Goal: Information Seeking & Learning: Learn about a topic

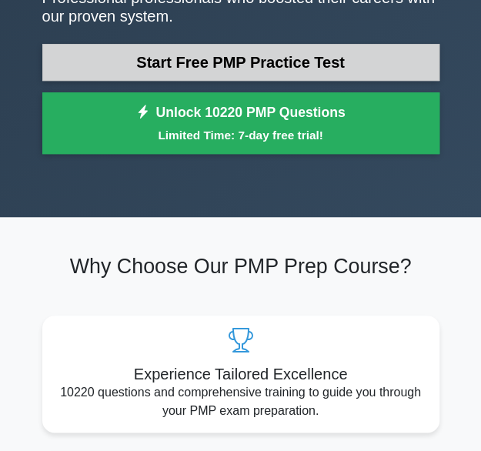
click at [168, 65] on link "Start Free PMP Practice Test" at bounding box center [240, 62] width 397 height 37
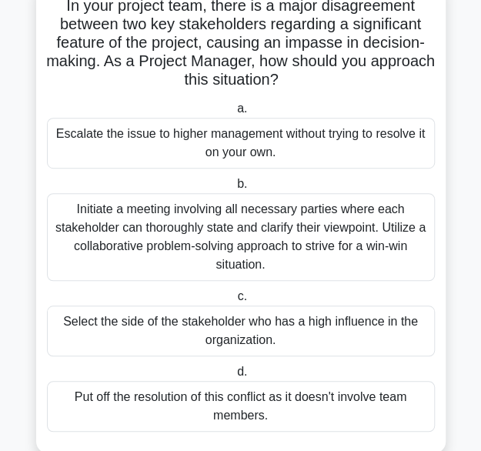
scroll to position [134, 0]
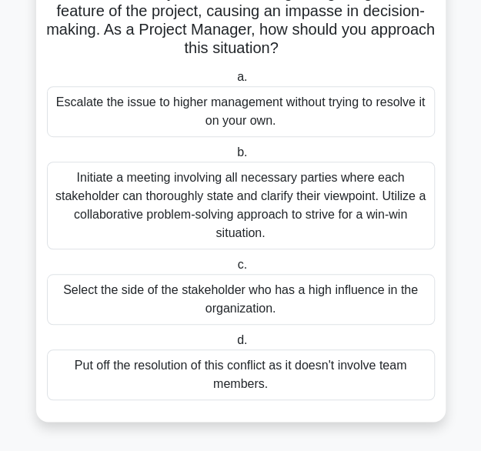
click at [295, 216] on div "Initiate a meeting involving all necessary parties where each stakeholder can t…" at bounding box center [240, 205] width 387 height 88
click at [234, 158] on input "b. Initiate a meeting involving all necessary parties where each stakeholder ca…" at bounding box center [234, 153] width 0 height 10
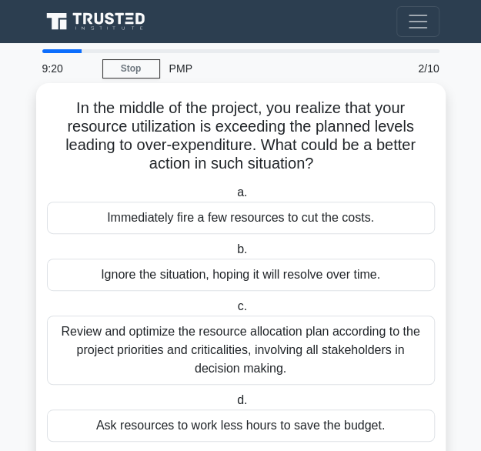
scroll to position [42, 0]
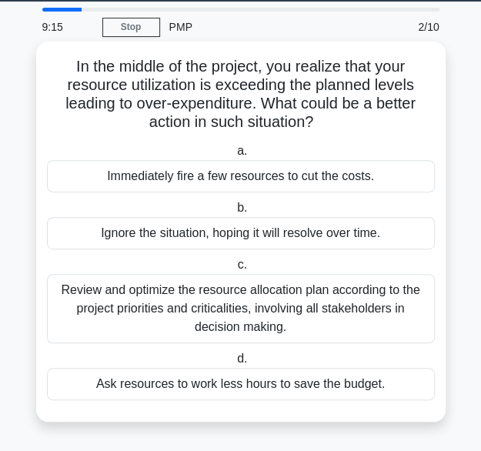
click at [171, 326] on div "Review and optimize the resource allocation plan according to the project prior…" at bounding box center [240, 308] width 387 height 69
click at [234, 270] on input "c. Review and optimize the resource allocation plan according to the project pr…" at bounding box center [234, 265] width 0 height 10
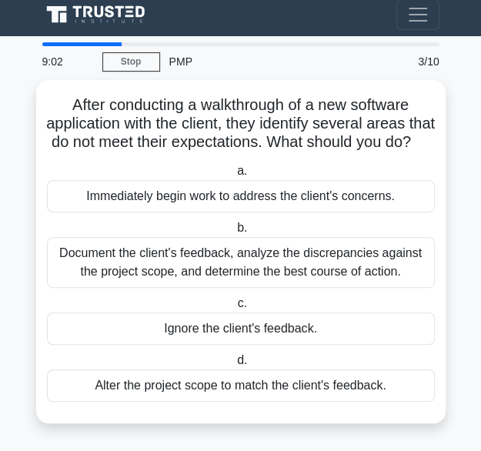
scroll to position [23, 0]
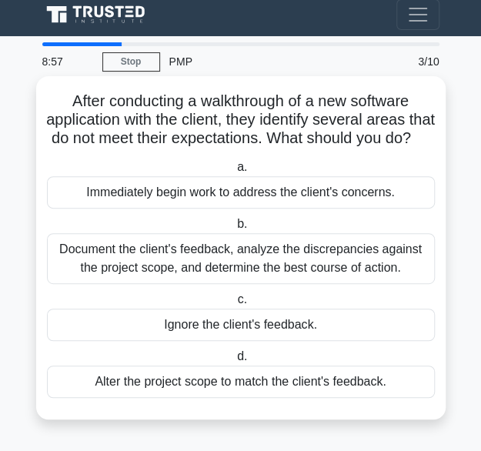
click at [267, 258] on div "Document the client's feedback, analyze the discrepancies against the project s…" at bounding box center [240, 258] width 387 height 51
click at [234, 229] on input "b. Document the client's feedback, analyze the discrepancies against the projec…" at bounding box center [234, 224] width 0 height 10
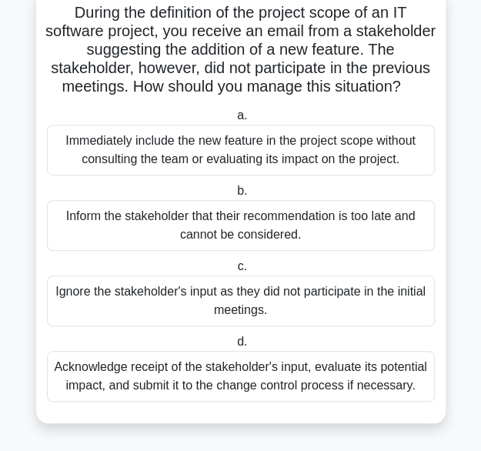
scroll to position [134, 0]
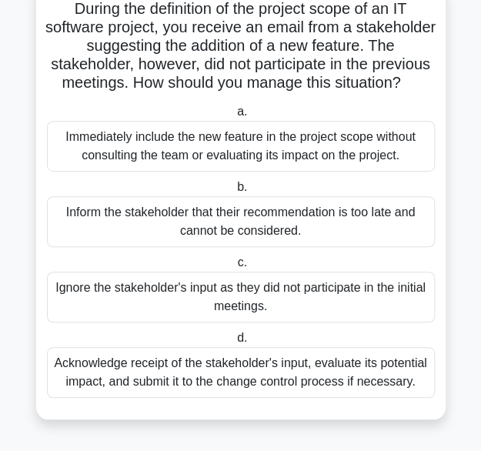
click at [285, 381] on div "Acknowledge receipt of the stakeholder's input, evaluate its potential impact, …" at bounding box center [240, 372] width 387 height 51
click at [234, 343] on input "d. Acknowledge receipt of the stakeholder's input, evaluate its potential impac…" at bounding box center [234, 338] width 0 height 10
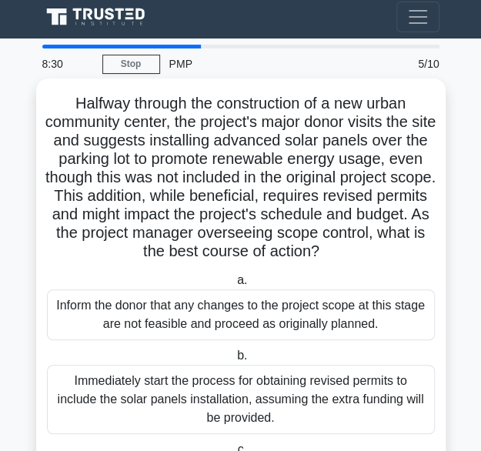
scroll to position [0, 0]
